Goal: Find contact information: Find specific fact

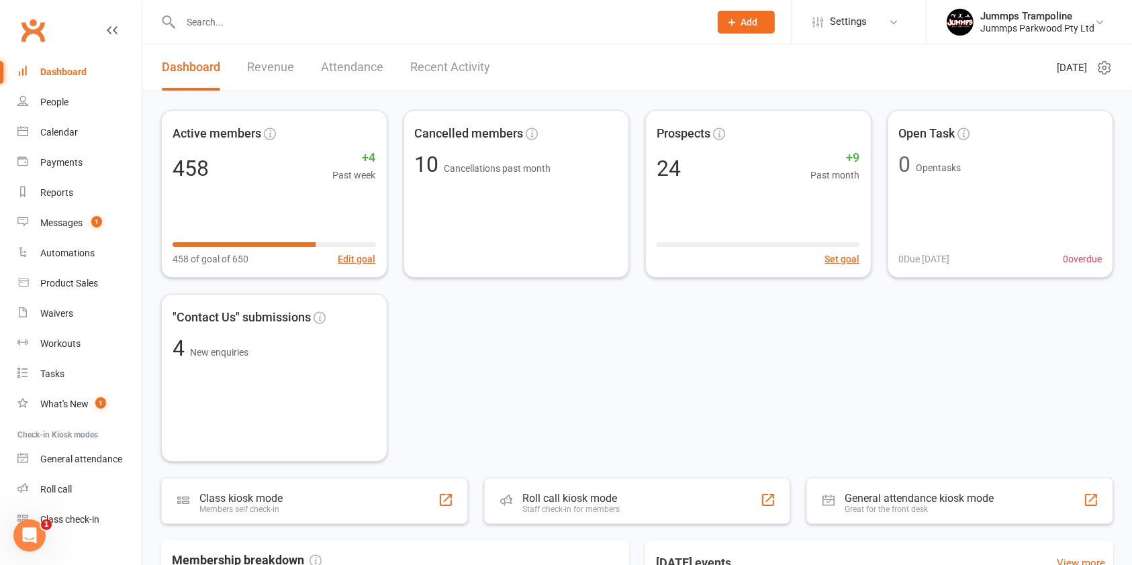
click at [524, 381] on div "Active members 458 +4 Past week 458 of goal of 650 Edit goal Cancelled members …" at bounding box center [637, 286] width 952 height 352
click at [512, 356] on div "Active members 458 +4 Past week 458 of goal of 650 Edit goal Cancelled members …" at bounding box center [637, 286] width 952 height 352
click at [444, 340] on div "Active members 458 +4 Past week 458 of goal of 650 Edit goal Cancelled members …" at bounding box center [637, 286] width 952 height 352
click at [444, 344] on div "Active members 458 +4 Past week 458 of goal of 650 Edit goal Cancelled members …" at bounding box center [637, 286] width 952 height 352
click at [436, 353] on div "Active members 458 +4 Past week 458 of goal of 650 Edit goal Cancelled members …" at bounding box center [637, 286] width 952 height 352
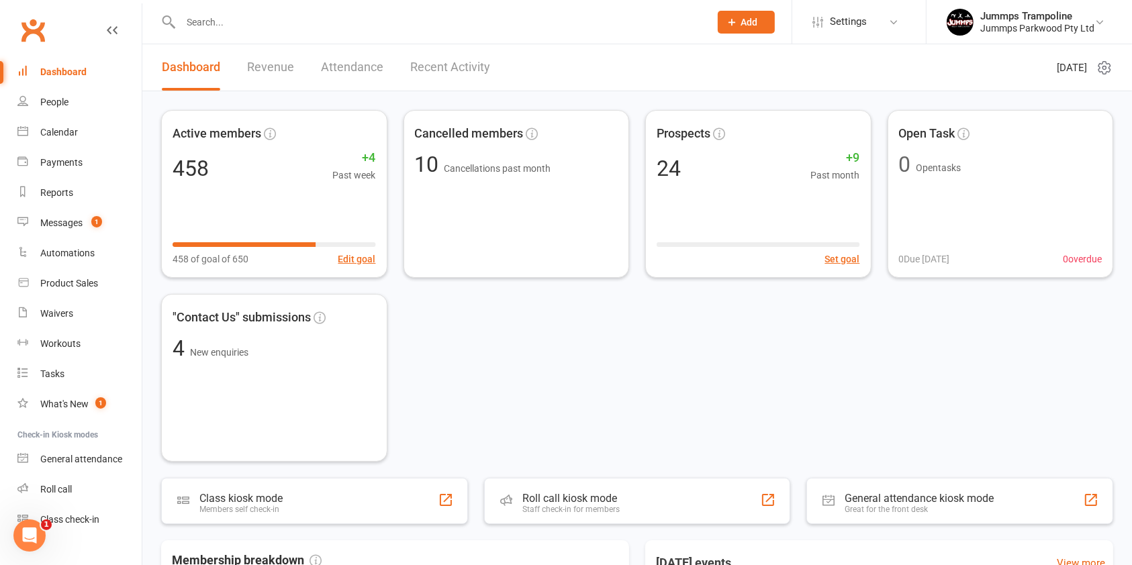
click at [397, 289] on div "Active members 458 +4 Past week 458 of goal of 650 Edit goal Cancelled members …" at bounding box center [637, 286] width 952 height 352
click at [252, 23] on input "text" at bounding box center [439, 22] width 524 height 19
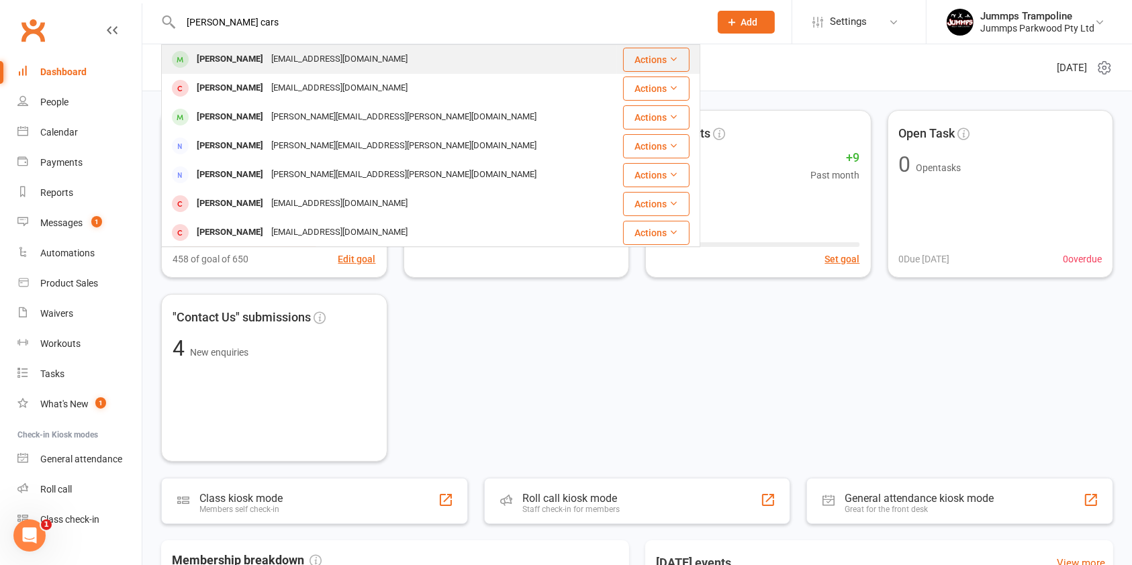
type input "[PERSON_NAME] cars"
click at [248, 48] on div "[PERSON_NAME] [EMAIL_ADDRESS][DOMAIN_NAME]" at bounding box center [389, 60] width 454 height 28
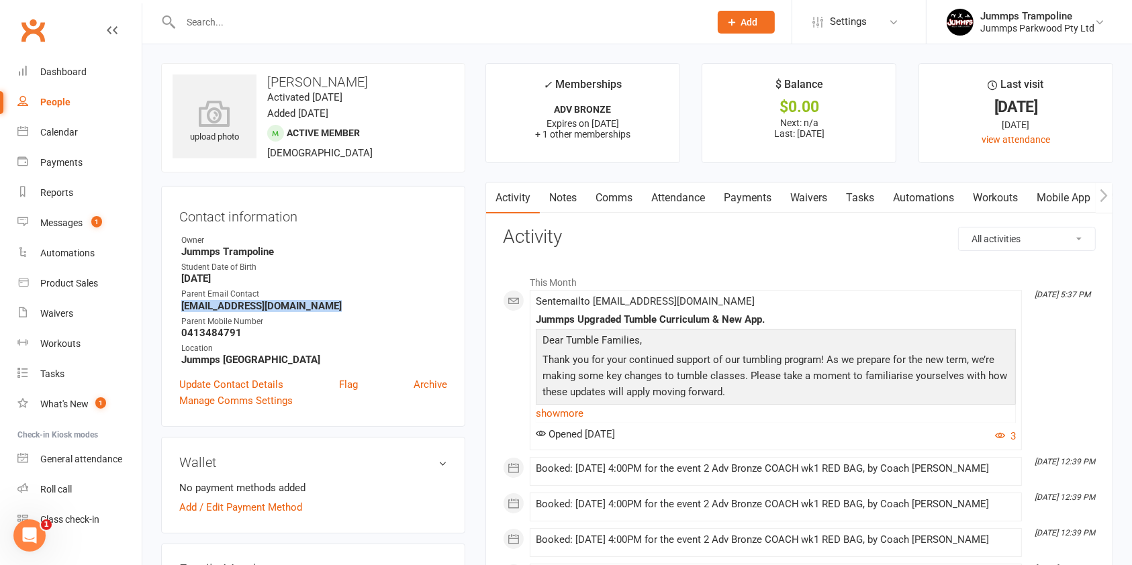
drag, startPoint x: 349, startPoint y: 305, endPoint x: 177, endPoint y: 301, distance: 171.9
click at [177, 301] on div "Contact information Owner Jummps Trampoline Student Date of Birth [DEMOGRAPHIC_…" at bounding box center [313, 306] width 304 height 241
copy strong "[EMAIL_ADDRESS][DOMAIN_NAME]"
click at [419, 257] on strong "Jummps Trampoline" at bounding box center [314, 252] width 266 height 12
